Goal: Transaction & Acquisition: Subscribe to service/newsletter

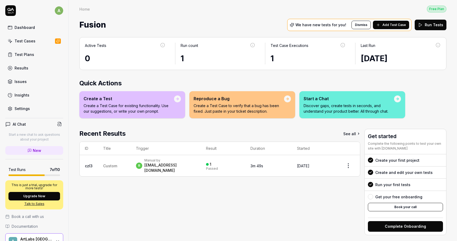
click at [28, 80] on link "Issues" at bounding box center [34, 81] width 58 height 10
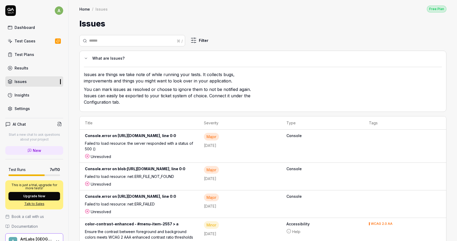
click at [24, 106] on div "Settings" at bounding box center [22, 109] width 15 height 6
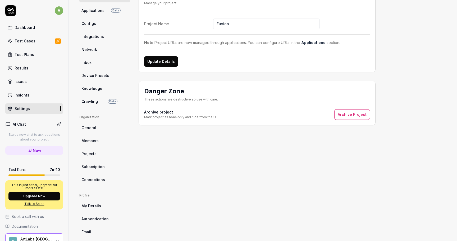
scroll to position [60, 0]
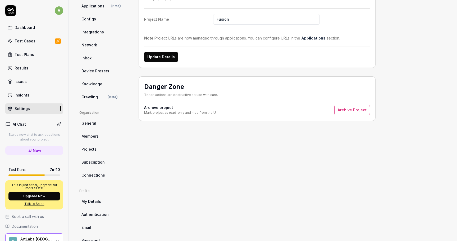
click at [98, 160] on span "Subscription" at bounding box center [93, 162] width 23 height 6
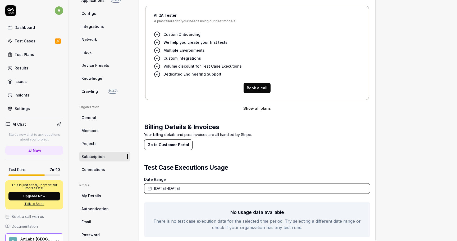
scroll to position [77, 0]
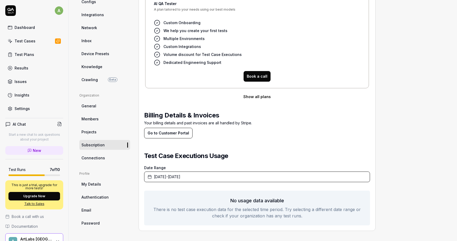
click at [259, 95] on button "Show all plans" at bounding box center [257, 96] width 226 height 11
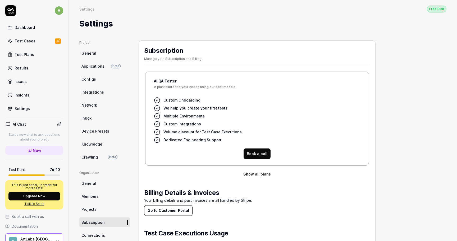
click at [268, 173] on button "Show all plans" at bounding box center [257, 174] width 226 height 11
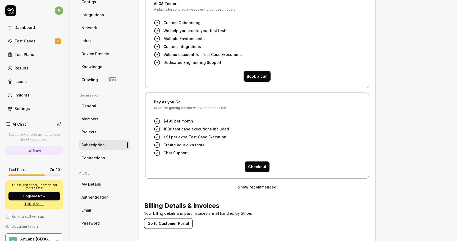
scroll to position [79, 0]
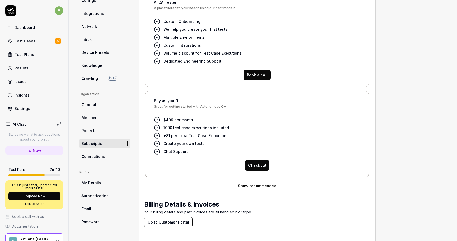
click at [267, 188] on button "Show recommended" at bounding box center [257, 185] width 226 height 11
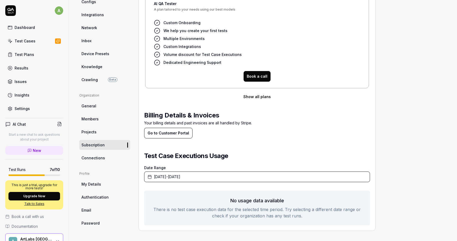
click at [258, 97] on button "Show all plans" at bounding box center [257, 96] width 226 height 11
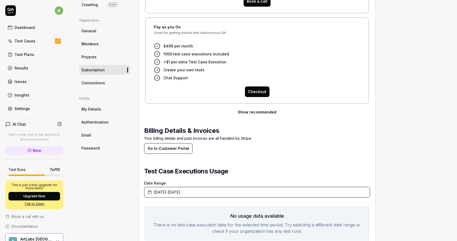
scroll to position [146, 0]
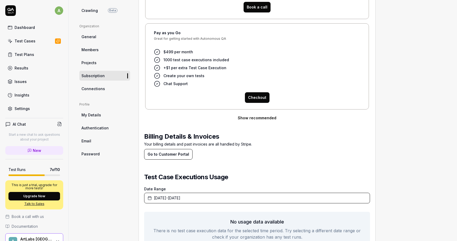
click at [264, 118] on button "Show recommended" at bounding box center [257, 118] width 226 height 11
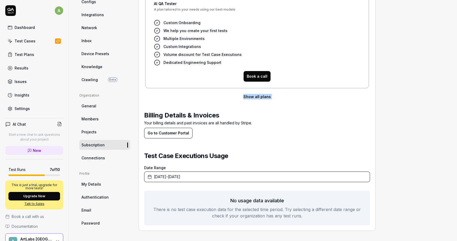
drag, startPoint x: 277, startPoint y: 102, endPoint x: 241, endPoint y: 95, distance: 36.6
click at [241, 95] on div "AI QA Tester A plan tailored to your needs using our best models Custom Onboard…" at bounding box center [257, 109] width 226 height 232
copy button "Show all plans"
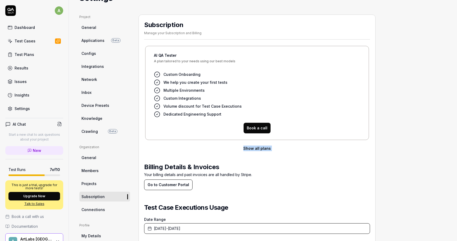
scroll to position [0, 0]
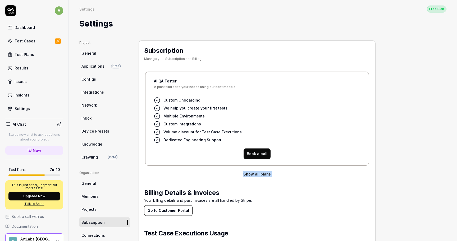
click at [260, 152] on button "Book a call" at bounding box center [257, 153] width 27 height 11
drag, startPoint x: 234, startPoint y: 175, endPoint x: 281, endPoint y: 175, distance: 47.1
click at [281, 175] on button "Show all plans" at bounding box center [257, 174] width 226 height 11
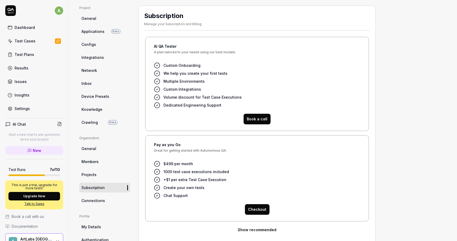
scroll to position [35, 0]
click at [263, 211] on button "Checkout" at bounding box center [257, 208] width 25 height 11
